Goal: Information Seeking & Learning: Learn about a topic

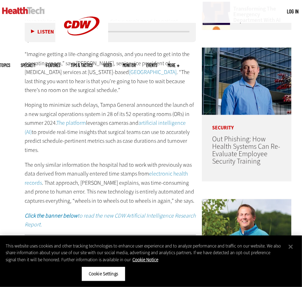
scroll to position [318, 0]
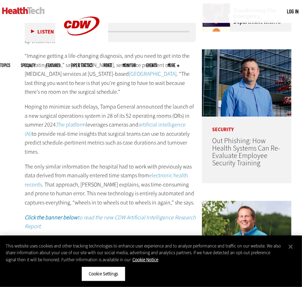
click at [42, 149] on p "Hoping to minimize such delays, Tampa General announced the launch of a new sur…" at bounding box center [110, 129] width 171 height 54
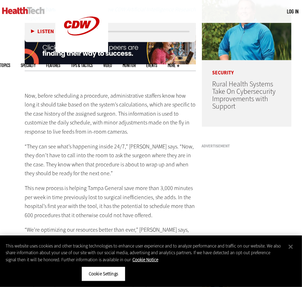
scroll to position [511, 0]
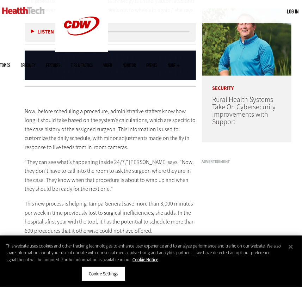
click at [105, 151] on p "Now, before scheduling a procedure, administrative staffers know how long it sh…" at bounding box center [110, 129] width 171 height 45
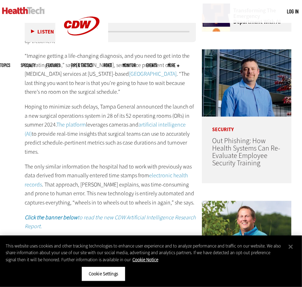
scroll to position [286, 0]
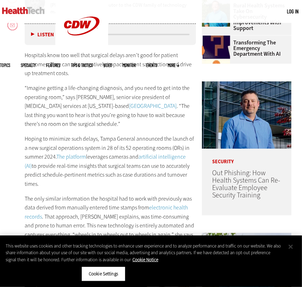
click at [292, 246] on button "Close" at bounding box center [290, 246] width 15 height 15
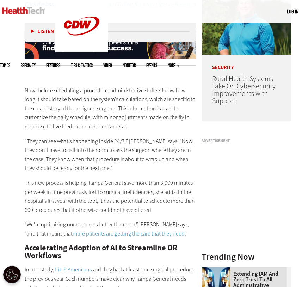
scroll to position [542, 0]
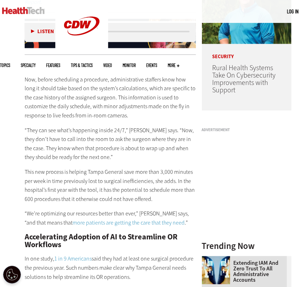
click at [116, 143] on p "“They can see what’s happening inside 24/7,” [PERSON_NAME] says. “Now, they don…" at bounding box center [110, 144] width 171 height 36
click at [162, 144] on p "“They can see what’s happening inside 24/7,” [PERSON_NAME] says. “Now, they don…" at bounding box center [110, 144] width 171 height 36
click at [110, 130] on p "“They can see what’s happening inside 24/7,” [PERSON_NAME] says. “Now, they don…" at bounding box center [110, 144] width 171 height 36
click at [108, 104] on p "Now, before scheduling a procedure, administrative staffers know how long it sh…" at bounding box center [110, 97] width 171 height 45
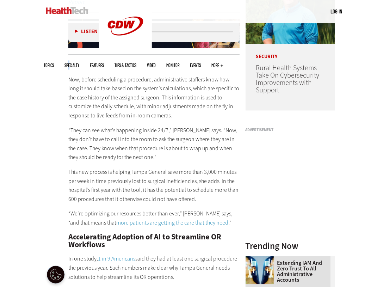
scroll to position [544, 0]
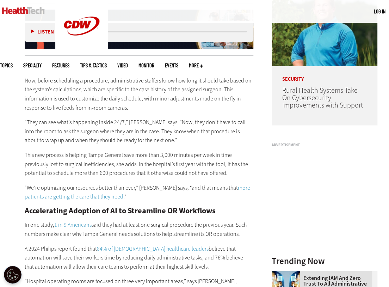
click at [87, 123] on p "“They can see what’s happening inside 24/7,” [PERSON_NAME] says. “Now, they don…" at bounding box center [139, 131] width 229 height 27
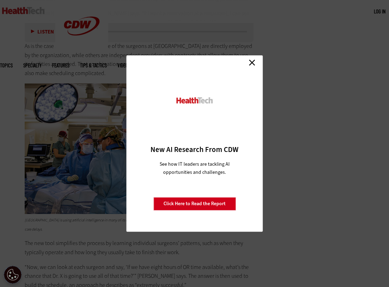
scroll to position [1921, 0]
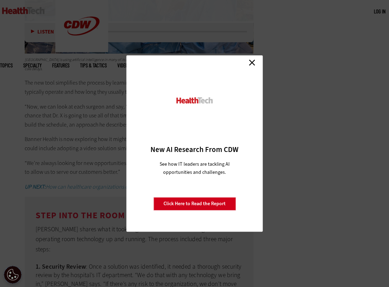
click at [254, 61] on link "Close" at bounding box center [252, 62] width 11 height 11
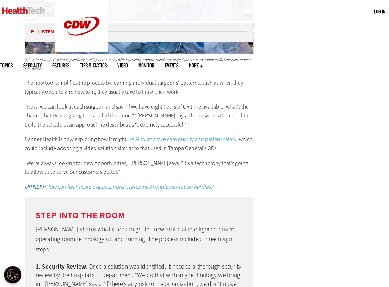
click at [150, 81] on p "The new tool simplifies the process by learning individual surgeons’ patterns, …" at bounding box center [139, 87] width 229 height 18
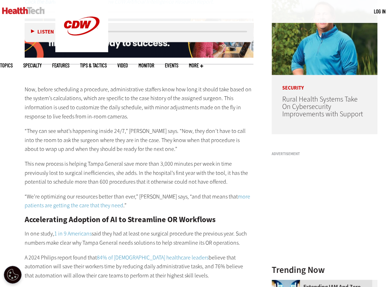
scroll to position [538, 0]
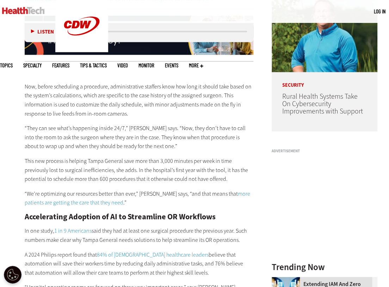
click at [157, 170] on p "This new process is helping Tampa General save more than 3,000 minutes per week…" at bounding box center [139, 169] width 229 height 27
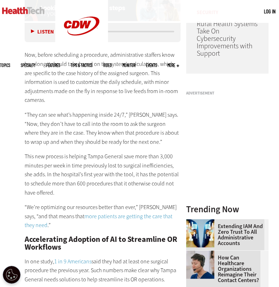
scroll to position [593, 0]
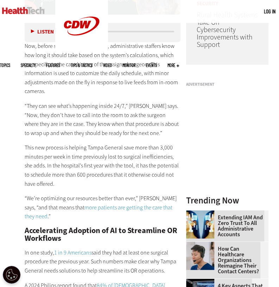
click at [88, 143] on p "This new process is helping Tampa General save more than 3,000 minutes per week…" at bounding box center [103, 165] width 156 height 45
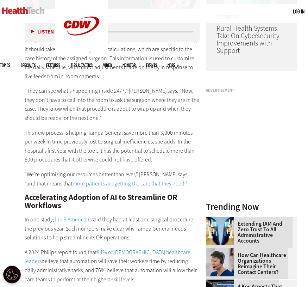
scroll to position [0, 0]
